Goal: Transaction & Acquisition: Purchase product/service

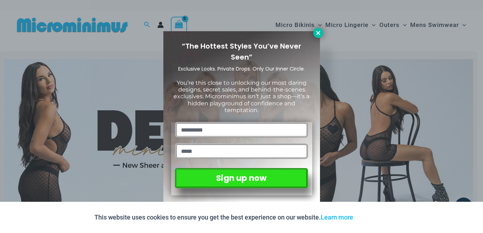
click at [318, 33] on icon at bounding box center [318, 33] width 4 height 4
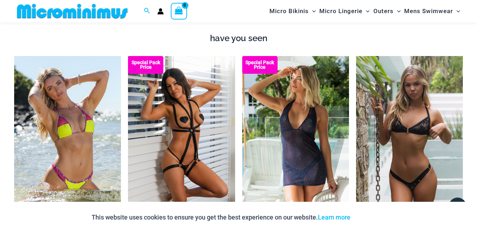
scroll to position [595, 0]
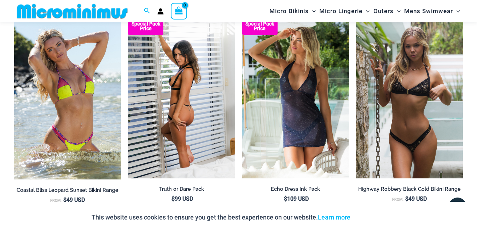
click at [183, 107] on div "Special Pack Price" at bounding box center [181, 97] width 107 height 160
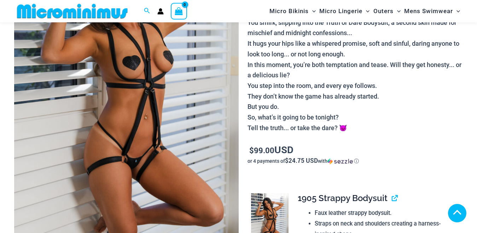
scroll to position [323, 0]
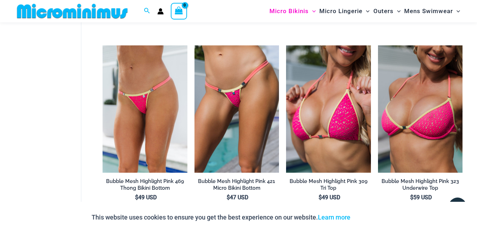
scroll to position [1480, 0]
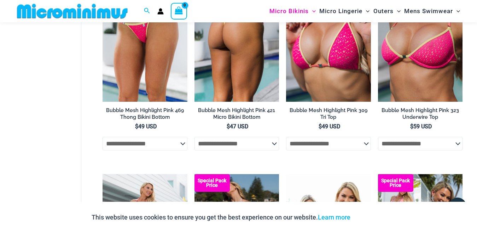
click at [268, 150] on select "**********" at bounding box center [237, 143] width 85 height 13
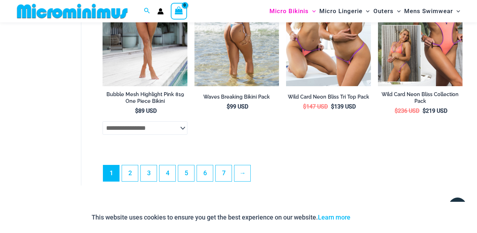
scroll to position [1728, 0]
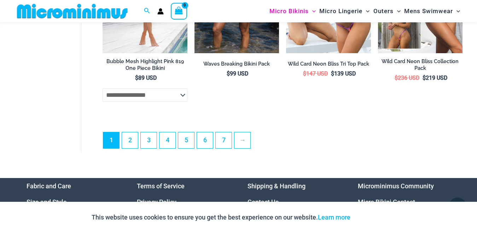
click at [245, 148] on li "→" at bounding box center [242, 140] width 17 height 17
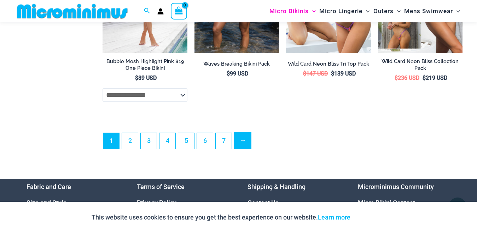
click at [245, 149] on link "→" at bounding box center [243, 140] width 17 height 17
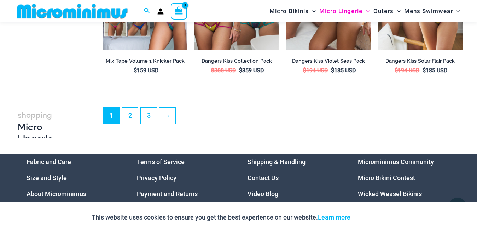
scroll to position [1586, 0]
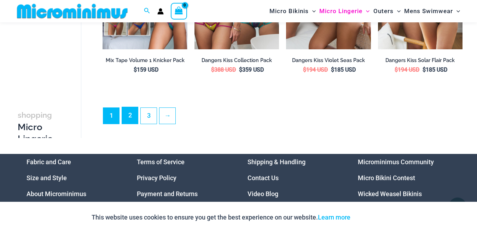
click at [132, 114] on link "2" at bounding box center [130, 115] width 16 height 17
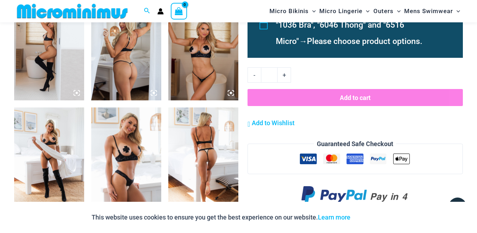
scroll to position [737, 0]
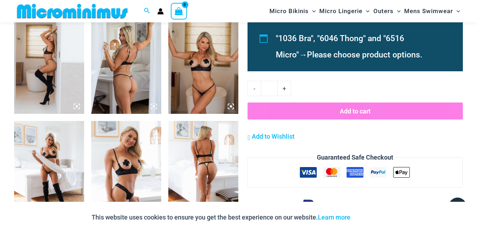
click at [131, 163] on img at bounding box center [126, 173] width 70 height 105
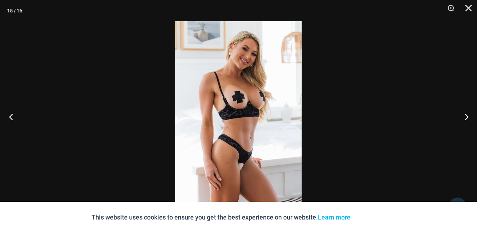
click at [12, 116] on button "Previous" at bounding box center [13, 116] width 27 height 35
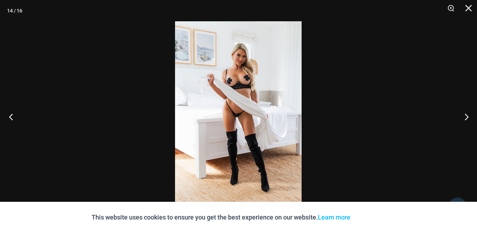
click at [12, 116] on button "Previous" at bounding box center [13, 116] width 27 height 35
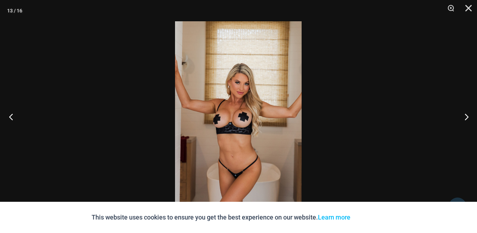
click at [12, 116] on button "Previous" at bounding box center [13, 116] width 27 height 35
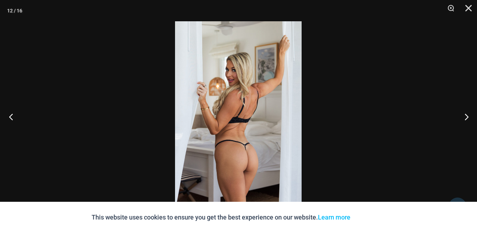
click at [12, 116] on button "Previous" at bounding box center [13, 116] width 27 height 35
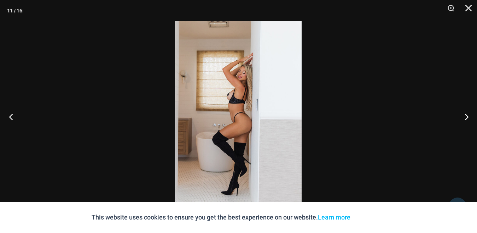
click at [12, 116] on button "Previous" at bounding box center [13, 116] width 27 height 35
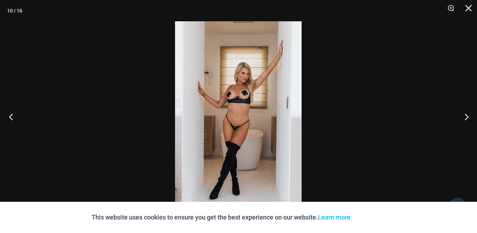
click at [12, 116] on button "Previous" at bounding box center [13, 116] width 27 height 35
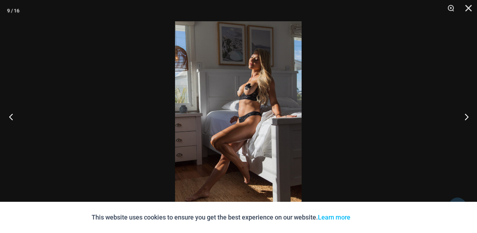
click at [12, 116] on button "Previous" at bounding box center [13, 116] width 27 height 35
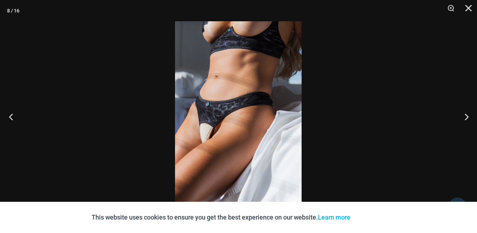
click at [12, 116] on button "Previous" at bounding box center [13, 116] width 27 height 35
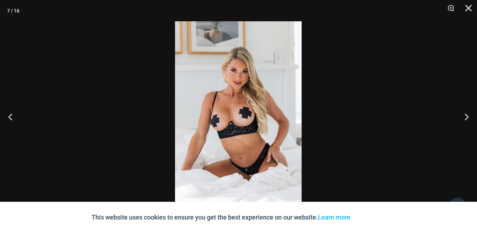
click at [262, 74] on img at bounding box center [238, 116] width 127 height 190
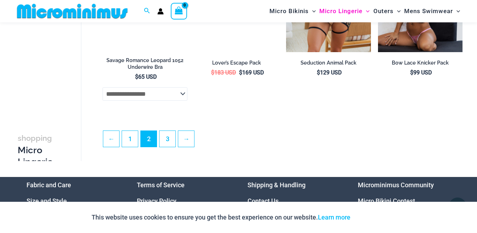
scroll to position [1551, 0]
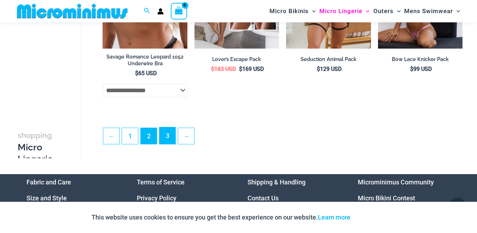
click at [172, 139] on link "3" at bounding box center [168, 135] width 16 height 17
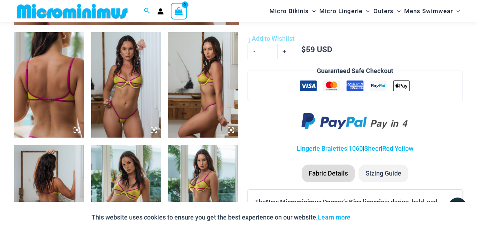
scroll to position [383, 0]
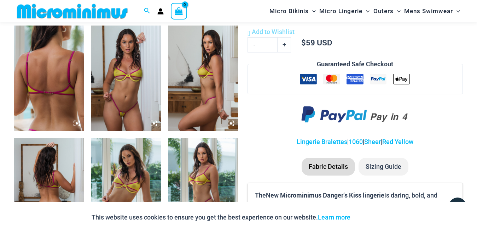
click at [143, 74] on img at bounding box center [126, 77] width 70 height 105
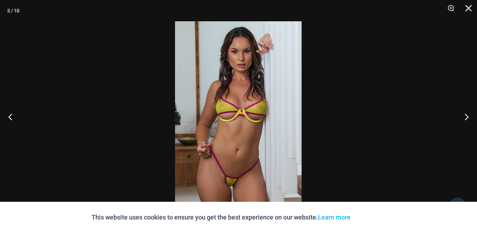
click at [212, 99] on img at bounding box center [238, 116] width 127 height 190
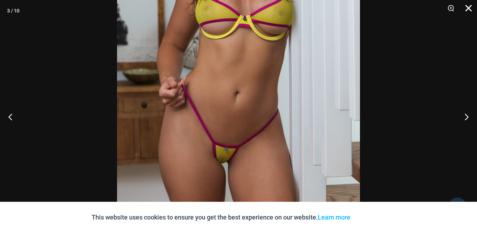
click at [471, 8] on button "Close" at bounding box center [467, 10] width 18 height 21
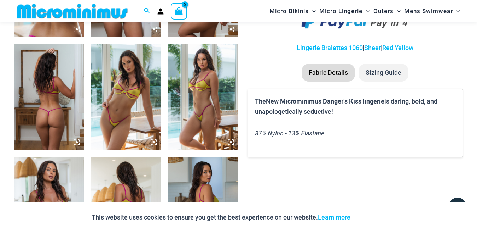
scroll to position [489, 0]
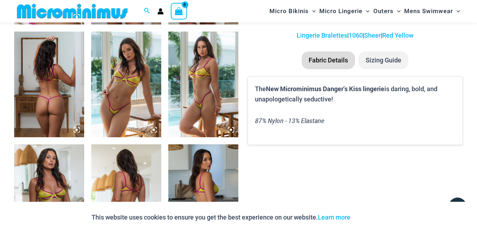
click at [399, 67] on li "Sizing Guide" at bounding box center [384, 60] width 50 height 18
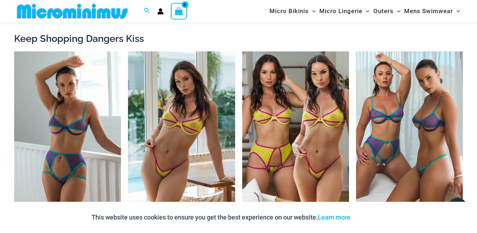
scroll to position [808, 0]
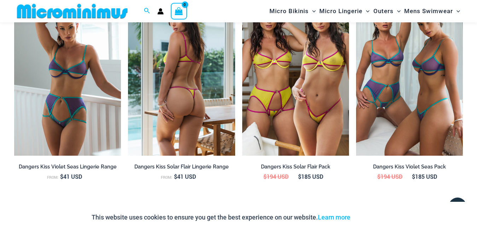
click at [200, 96] on img at bounding box center [181, 75] width 107 height 160
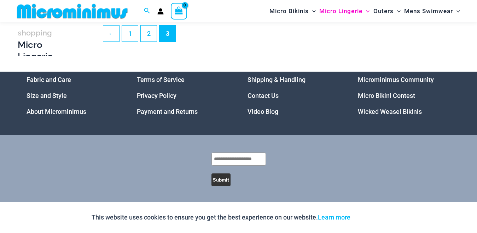
scroll to position [25, 0]
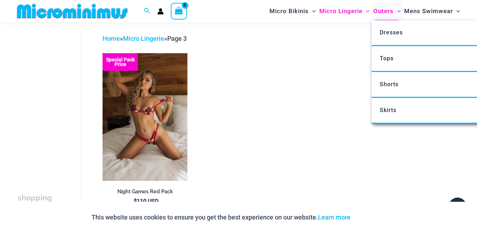
click at [378, 7] on span "Outers" at bounding box center [384, 11] width 20 height 18
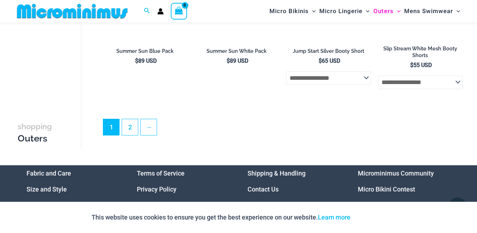
scroll to position [1621, 0]
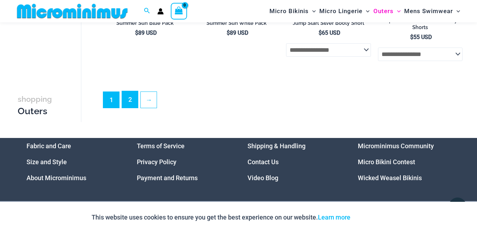
click at [124, 98] on link "2" at bounding box center [130, 99] width 16 height 17
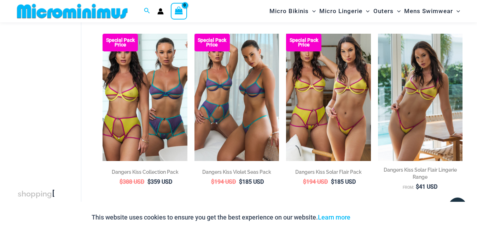
scroll to position [1055, 0]
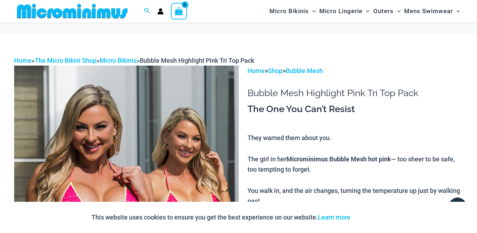
scroll to position [135, 0]
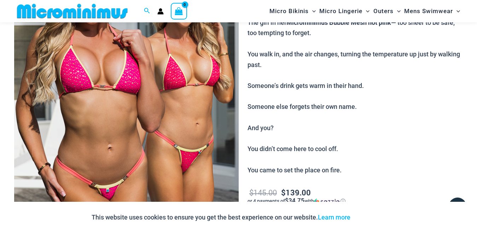
click at [115, 64] on img at bounding box center [126, 97] width 225 height 337
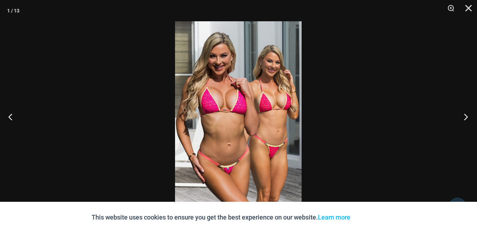
click at [469, 114] on button "Next" at bounding box center [464, 116] width 27 height 35
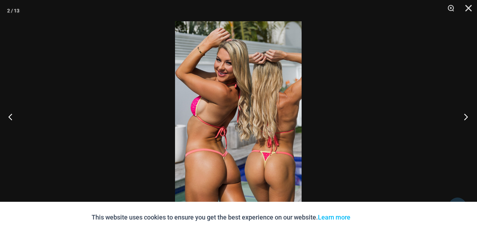
click at [469, 114] on button "Next" at bounding box center [464, 116] width 27 height 35
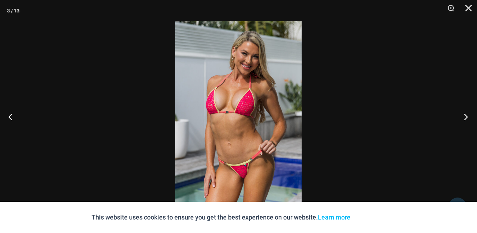
click at [469, 114] on button "Next" at bounding box center [464, 116] width 27 height 35
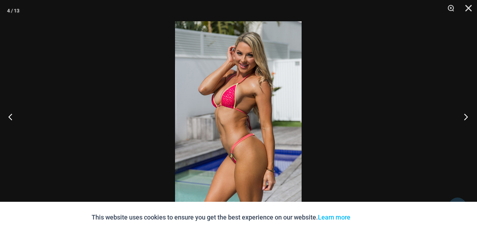
click at [469, 114] on button "Next" at bounding box center [464, 116] width 27 height 35
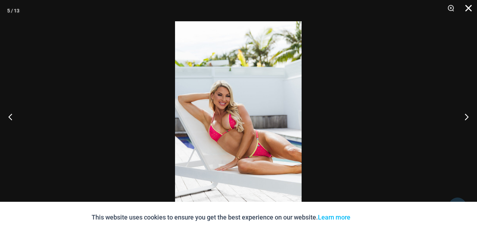
click at [472, 10] on button "Close" at bounding box center [467, 10] width 18 height 21
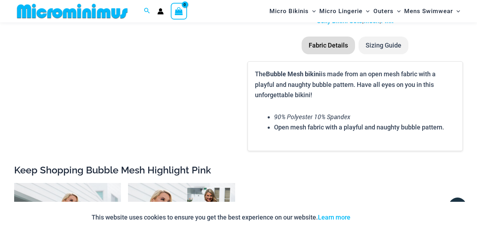
scroll to position [949, 0]
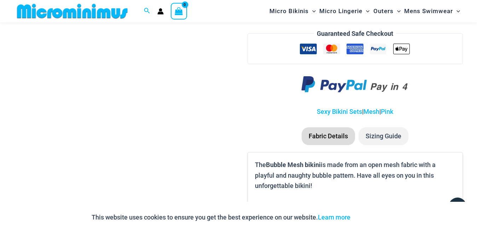
click at [398, 137] on li "Sizing Guide" at bounding box center [384, 136] width 50 height 18
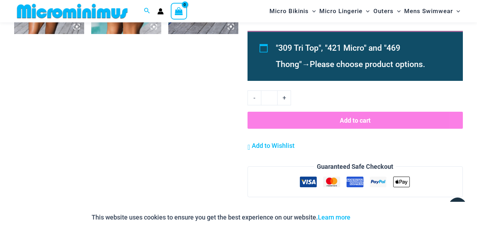
scroll to position [958, 0]
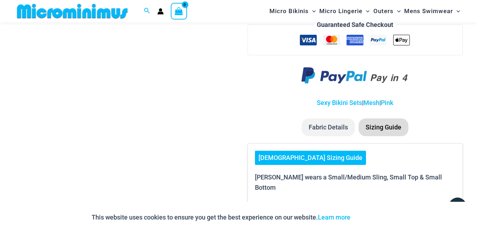
click at [388, 131] on li "Sizing Guide" at bounding box center [384, 127] width 50 height 18
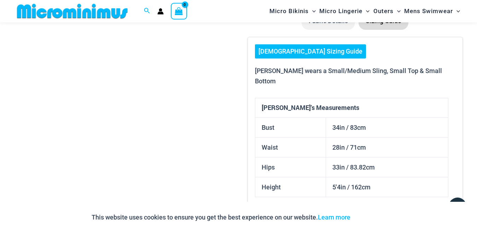
scroll to position [1170, 0]
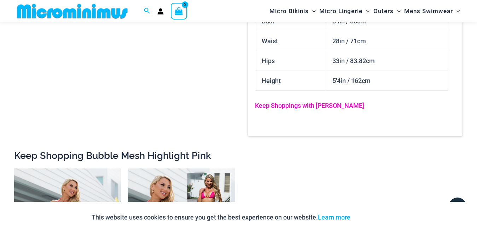
click at [308, 102] on link "Keep Shoppings with Ilana" at bounding box center [309, 105] width 109 height 7
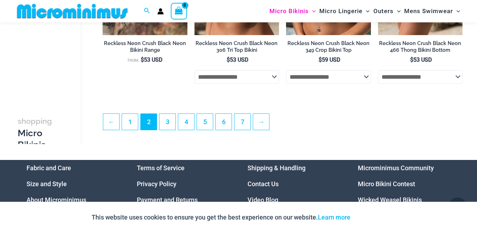
scroll to position [1621, 0]
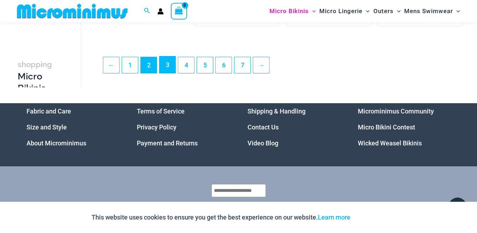
click at [166, 73] on link "3" at bounding box center [168, 64] width 16 height 17
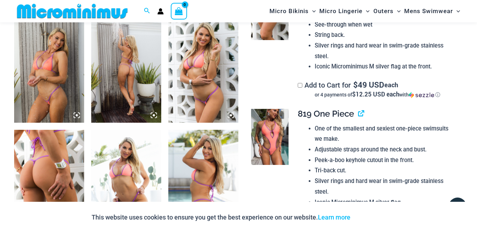
scroll to position [631, 0]
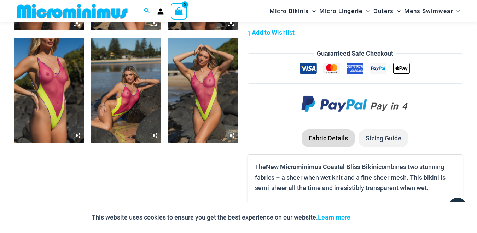
scroll to position [984, 0]
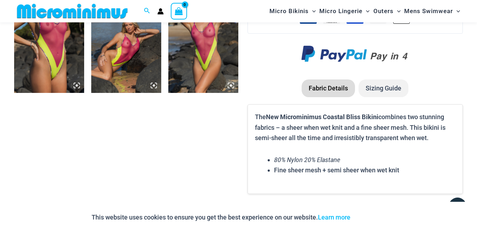
click at [369, 79] on li "Sizing Guide" at bounding box center [384, 88] width 50 height 18
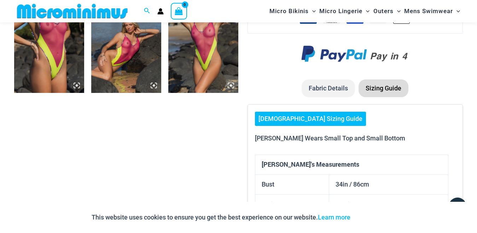
scroll to position [1161, 0]
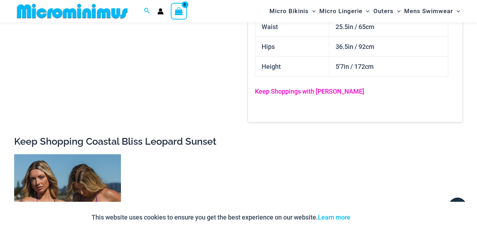
click at [325, 87] on link "Keep Shoppings with Raychel" at bounding box center [309, 90] width 109 height 7
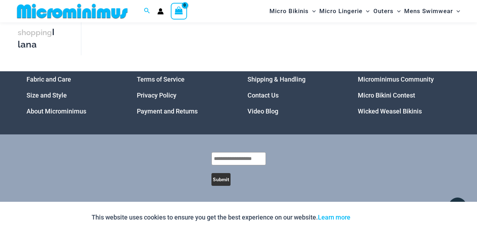
scroll to position [1312, 0]
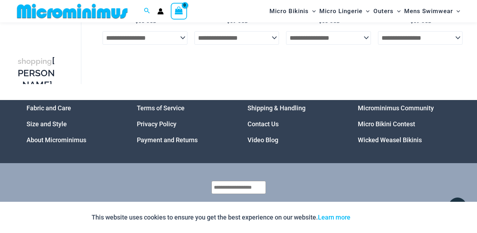
scroll to position [1485, 0]
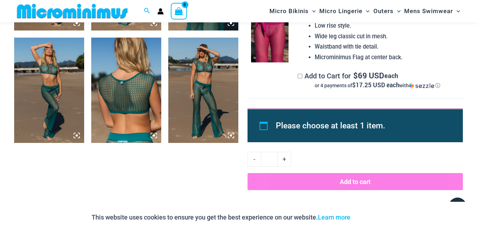
scroll to position [701, 0]
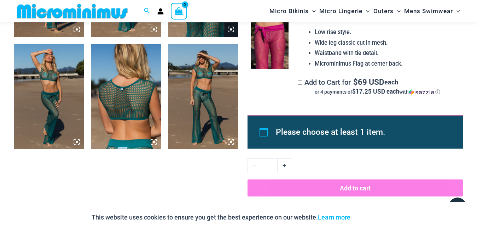
click at [209, 106] on img at bounding box center [203, 96] width 70 height 105
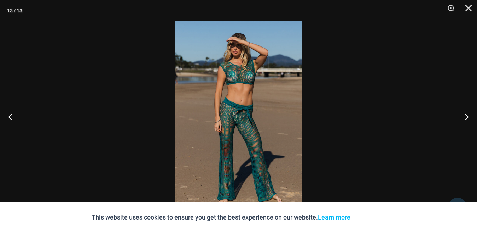
click at [231, 76] on img at bounding box center [238, 116] width 127 height 190
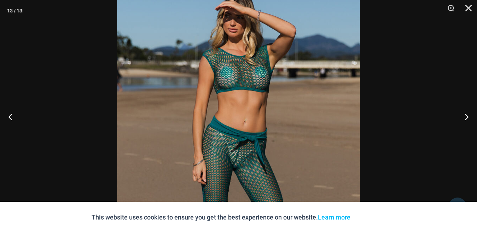
click at [231, 76] on img at bounding box center [238, 153] width 243 height 364
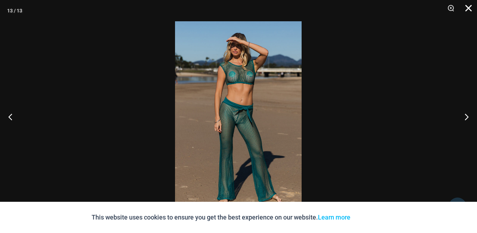
click at [471, 5] on button "Close" at bounding box center [467, 10] width 18 height 21
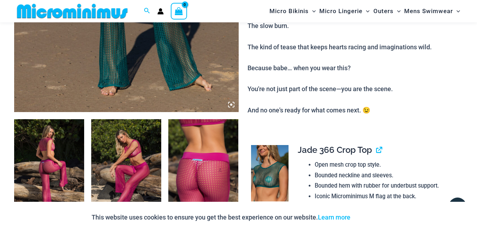
scroll to position [171, 0]
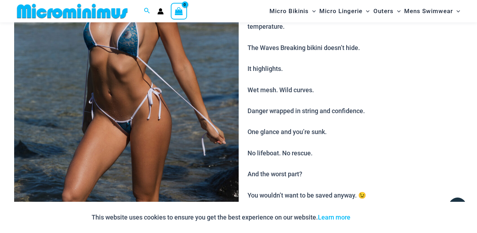
scroll to position [348, 0]
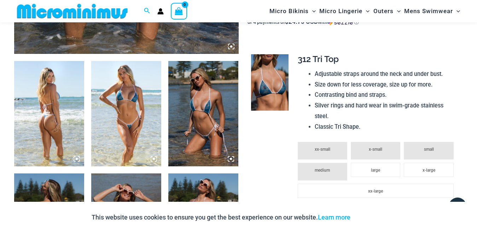
click at [133, 103] on img at bounding box center [126, 113] width 70 height 105
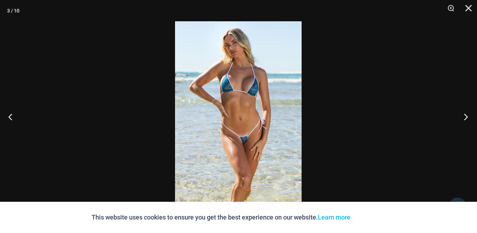
click at [465, 114] on button "Next" at bounding box center [464, 116] width 27 height 35
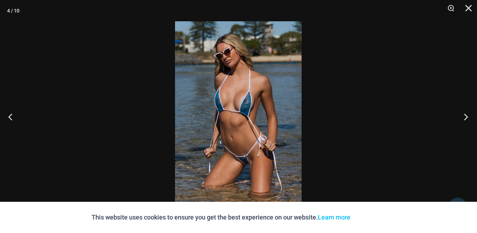
click at [465, 114] on button "Next" at bounding box center [464, 116] width 27 height 35
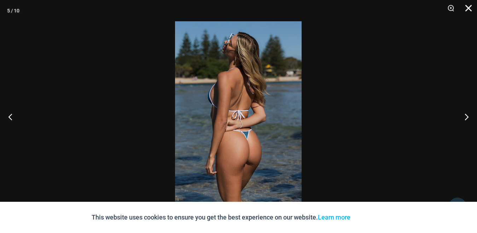
click at [470, 7] on button "Close" at bounding box center [467, 10] width 18 height 21
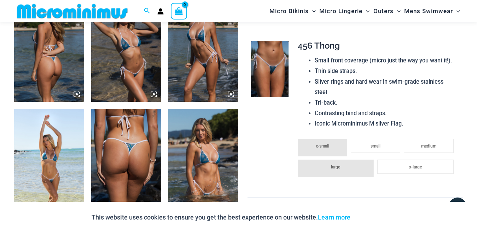
scroll to position [666, 0]
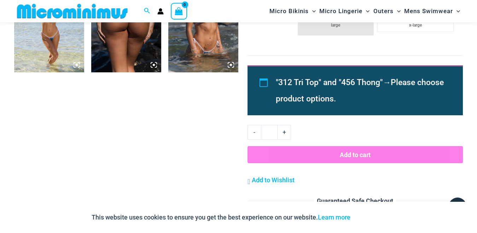
click at [213, 45] on img at bounding box center [203, 19] width 70 height 105
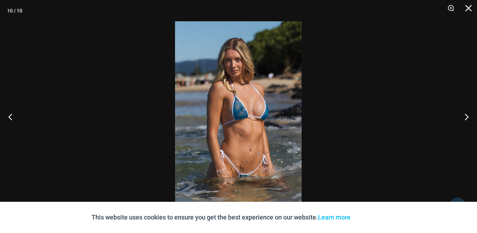
click at [240, 102] on img at bounding box center [238, 116] width 127 height 190
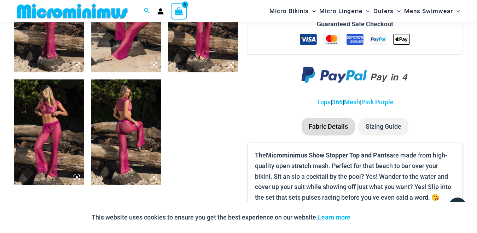
scroll to position [631, 0]
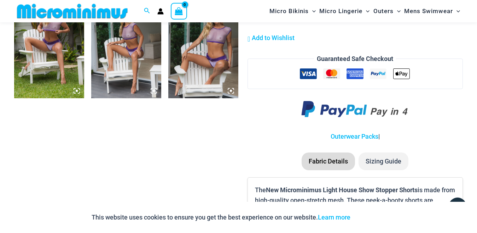
scroll to position [737, 0]
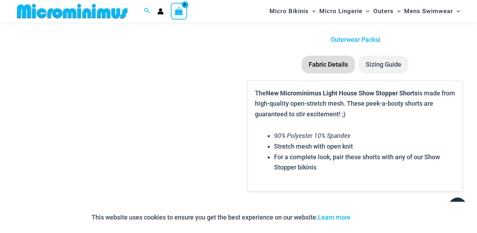
click at [383, 64] on li "Sizing Guide" at bounding box center [384, 65] width 50 height 18
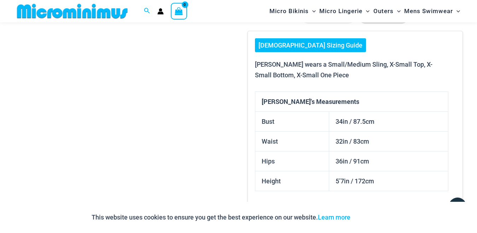
scroll to position [914, 0]
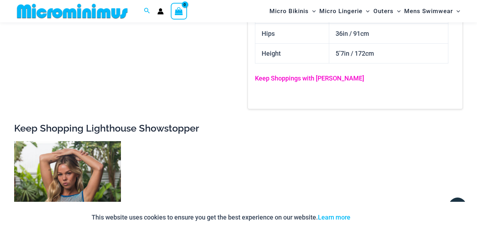
click at [314, 80] on link "Keep Shoppings with [PERSON_NAME]" at bounding box center [309, 77] width 109 height 7
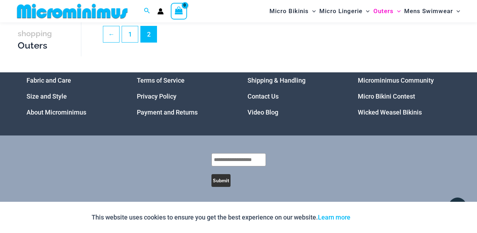
scroll to position [1049, 0]
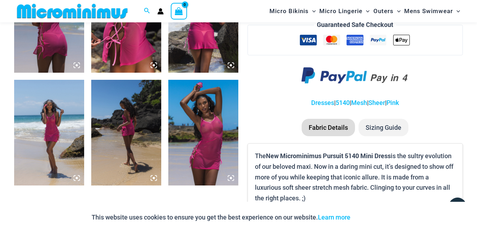
scroll to position [454, 0]
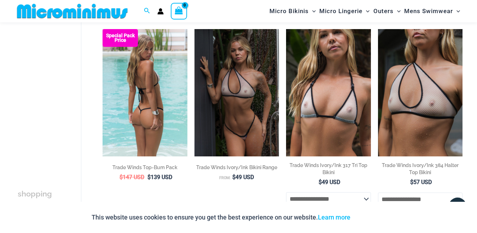
scroll to position [418, 0]
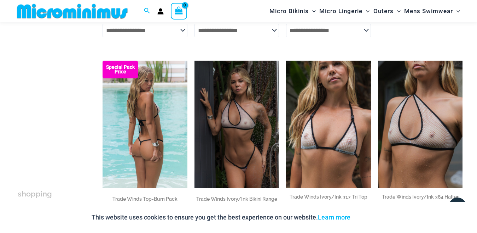
click at [149, 139] on img at bounding box center [145, 124] width 85 height 127
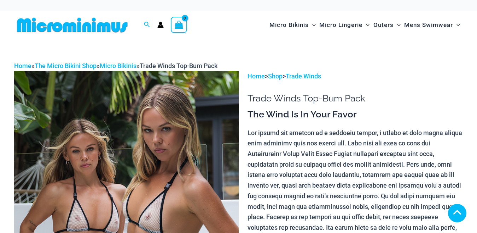
scroll to position [177, 0]
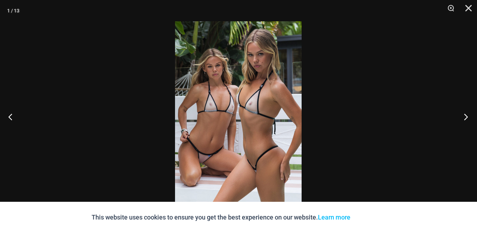
click at [470, 114] on button "Next" at bounding box center [464, 116] width 27 height 35
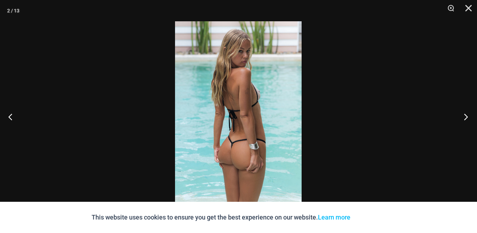
click at [470, 114] on button "Next" at bounding box center [464, 116] width 27 height 35
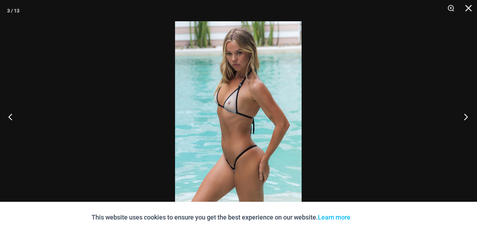
click at [470, 114] on button "Next" at bounding box center [464, 116] width 27 height 35
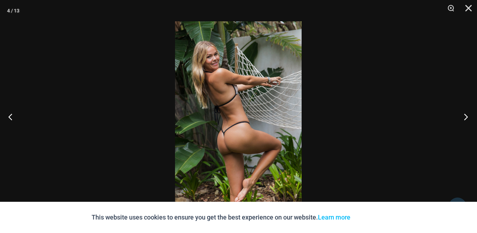
click at [470, 114] on button "Next" at bounding box center [464, 116] width 27 height 35
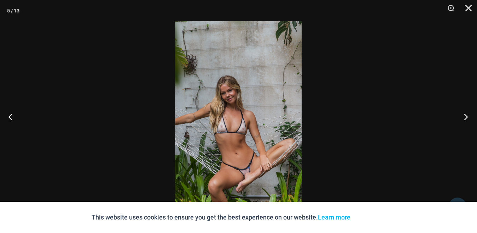
click at [470, 114] on button "Next" at bounding box center [464, 116] width 27 height 35
